Goal: Task Accomplishment & Management: Manage account settings

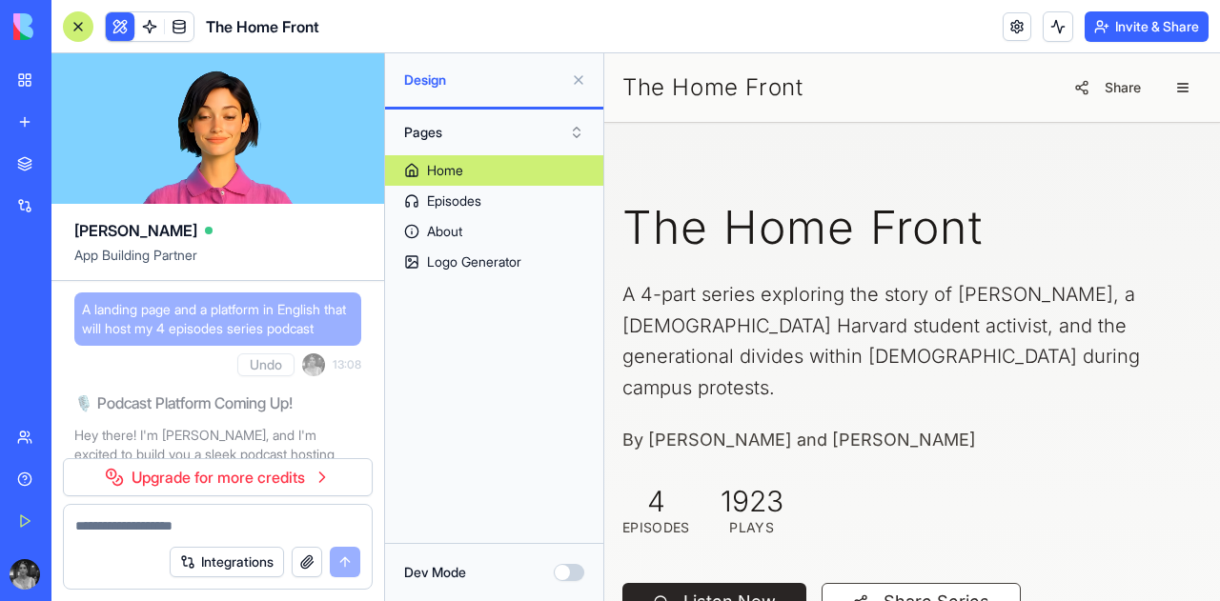
scroll to position [21421, 0]
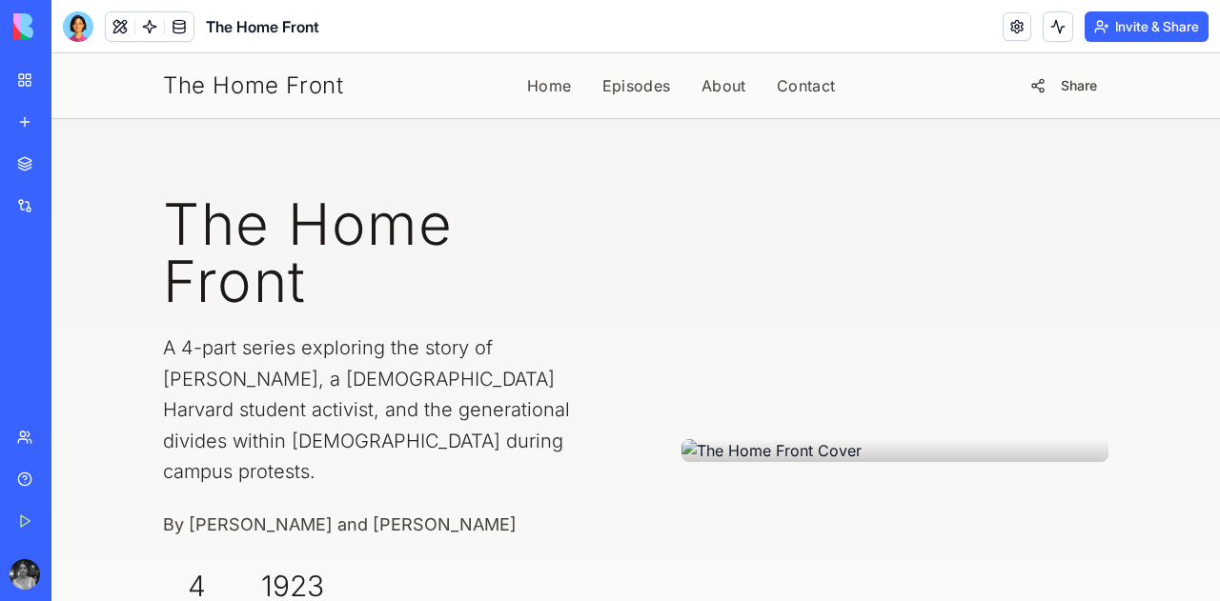
click at [1123, 28] on button "Invite & Share" at bounding box center [1147, 26] width 124 height 30
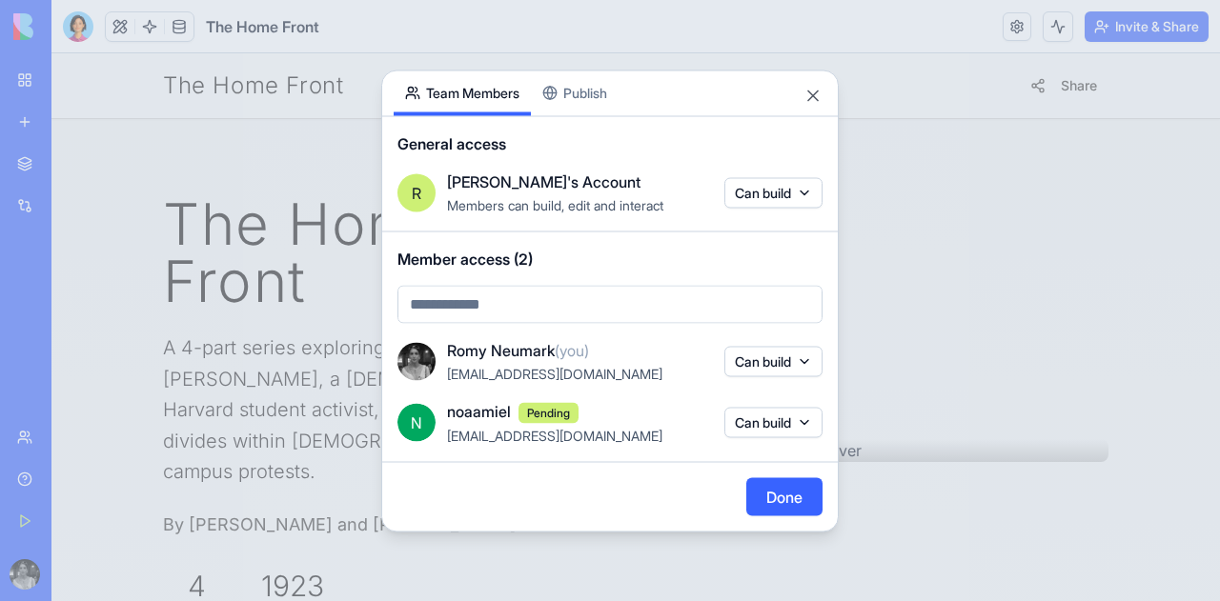
click at [583, 91] on button "Publish" at bounding box center [575, 93] width 88 height 45
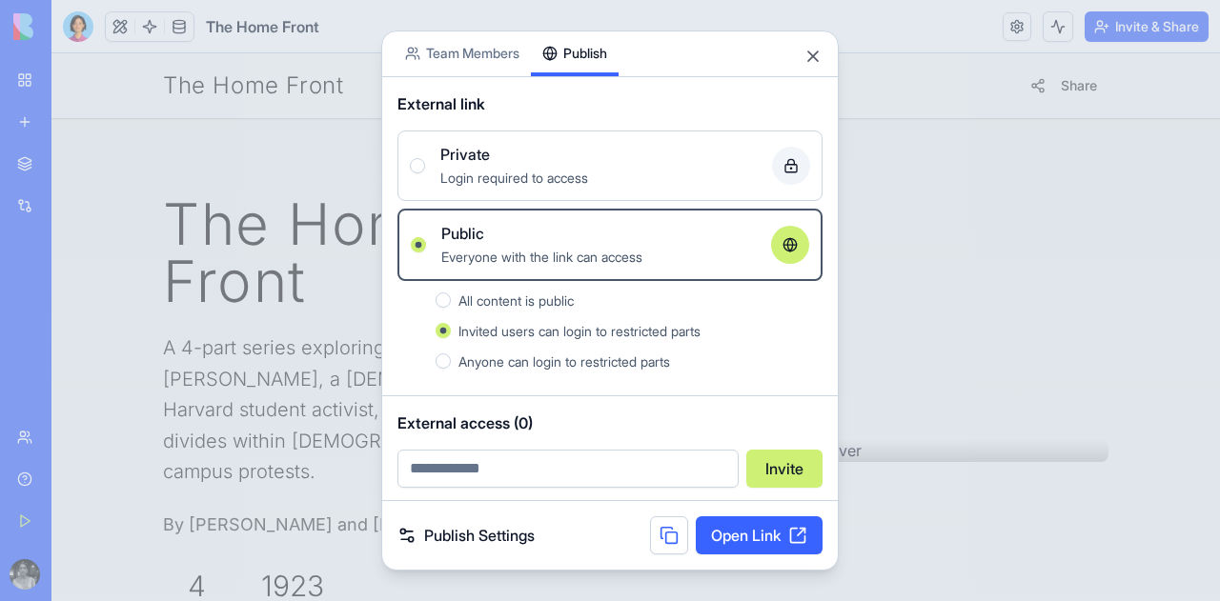
click at [444, 294] on button "All content is public" at bounding box center [443, 300] width 15 height 15
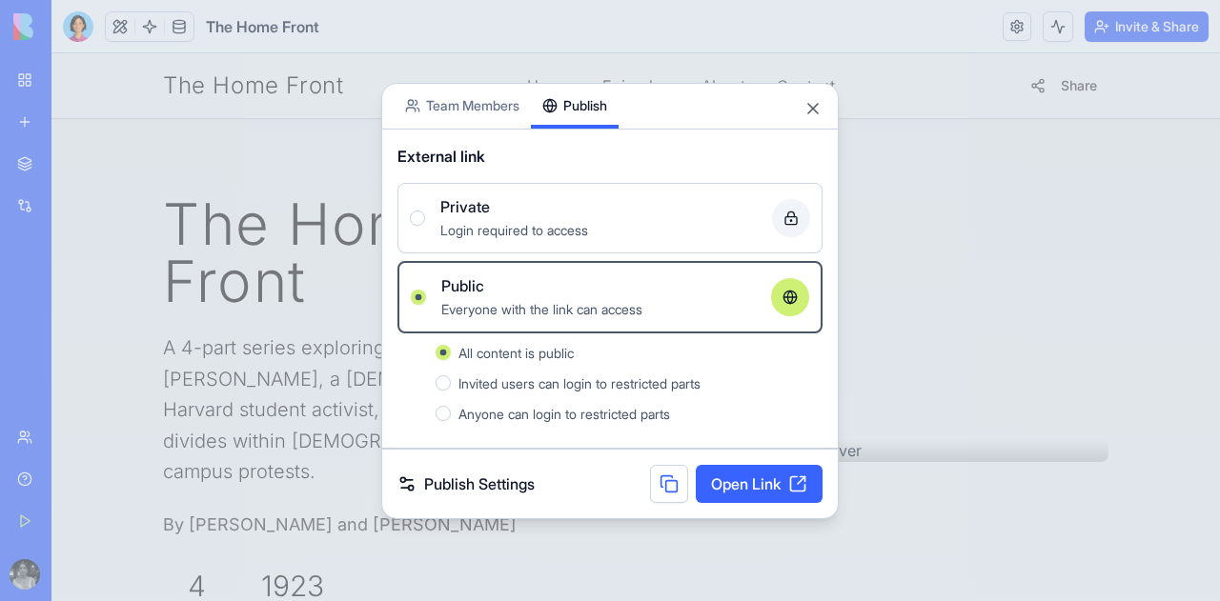
click at [443, 414] on button "Anyone can login to restricted parts" at bounding box center [443, 413] width 15 height 15
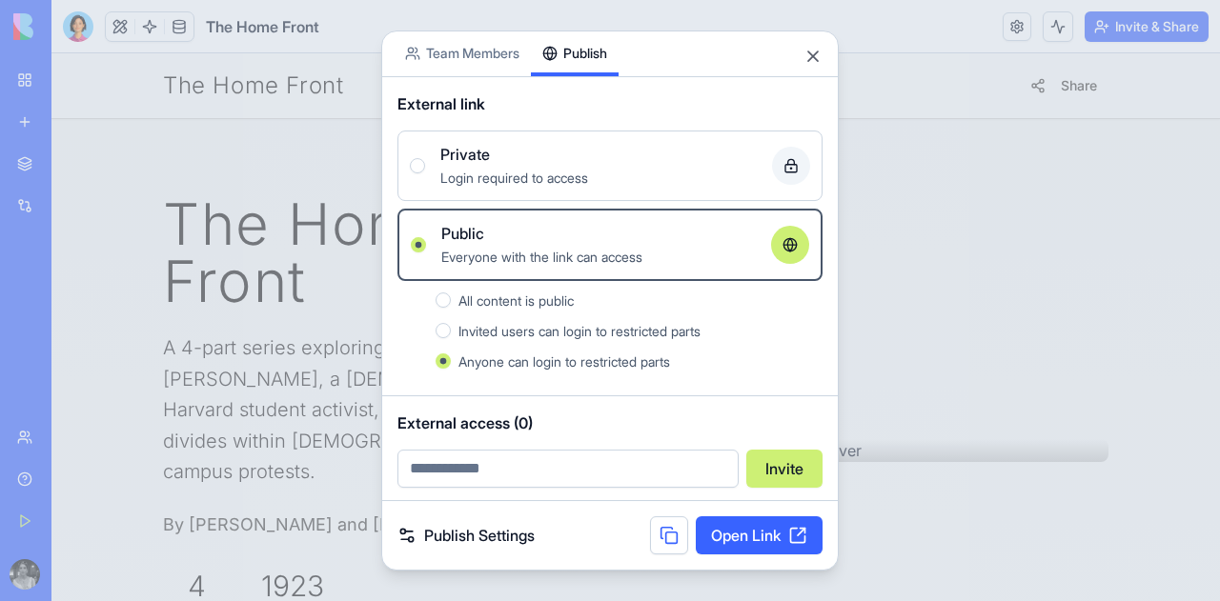
click at [532, 468] on input "email" at bounding box center [567, 469] width 341 height 38
click at [442, 301] on button "All content is public" at bounding box center [443, 300] width 15 height 15
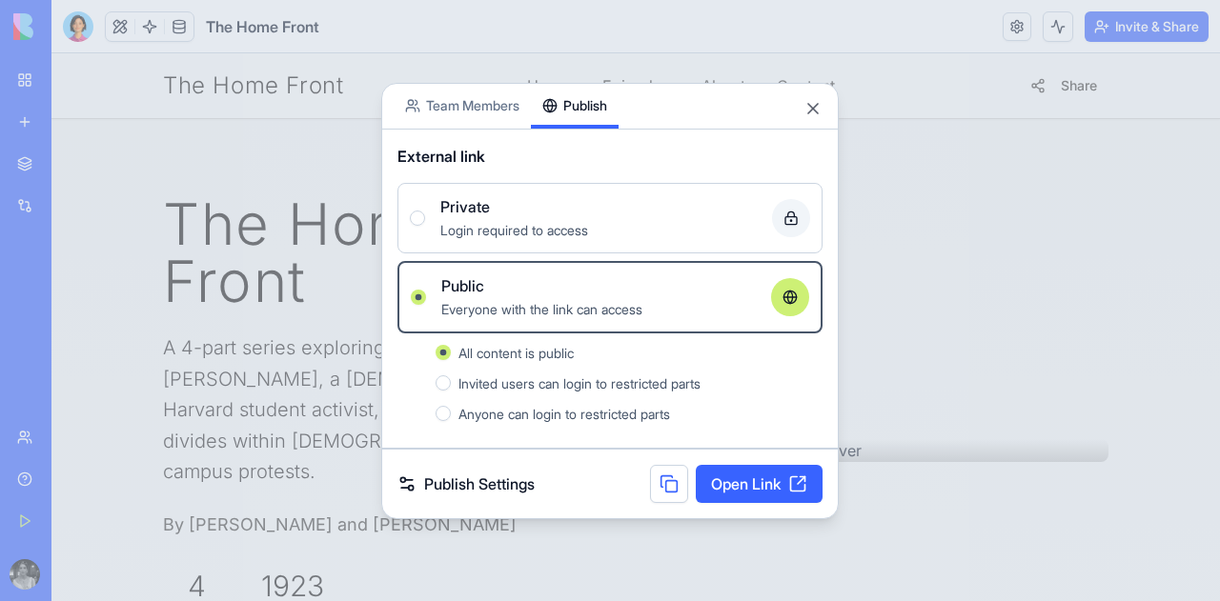
click at [658, 478] on button at bounding box center [669, 484] width 38 height 38
click at [819, 107] on button "Close" at bounding box center [812, 108] width 19 height 19
